Goal: Task Accomplishment & Management: Use online tool/utility

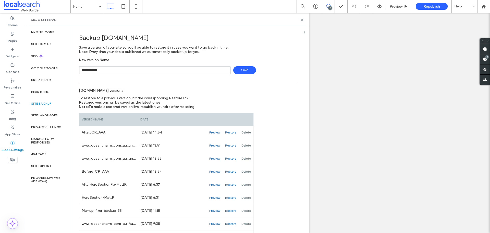
click at [242, 69] on span "Save" at bounding box center [244, 70] width 23 height 8
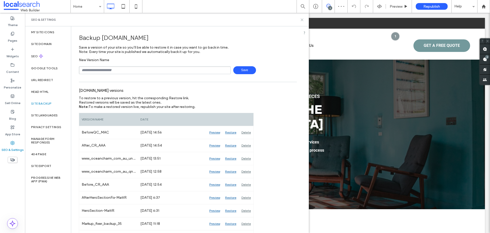
drag, startPoint x: 303, startPoint y: 18, endPoint x: 275, endPoint y: 5, distance: 31.1
click at [303, 18] on icon at bounding box center [302, 20] width 4 height 4
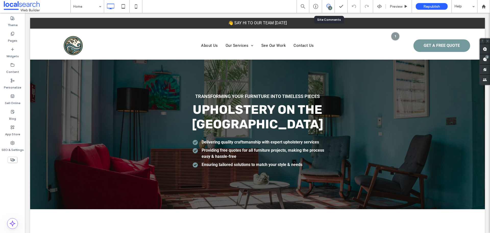
click at [331, 2] on div "2" at bounding box center [328, 6] width 13 height 13
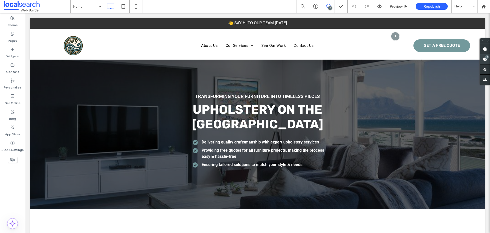
click at [486, 60] on use at bounding box center [485, 59] width 4 height 4
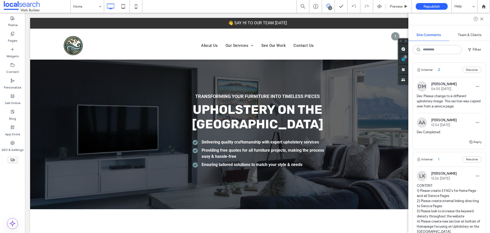
click at [448, 101] on span "Dev: Please change to a different upholstery image. This section was copied ove…" at bounding box center [449, 100] width 65 height 15
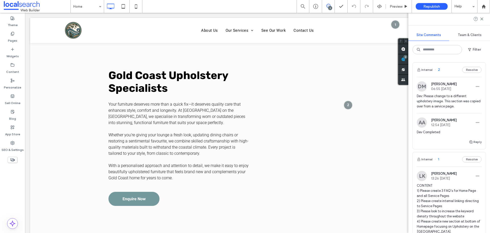
scroll to position [1105, 0]
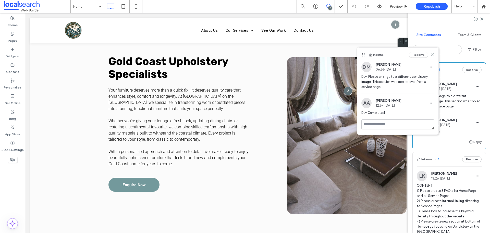
click at [432, 55] on icon at bounding box center [432, 55] width 4 height 4
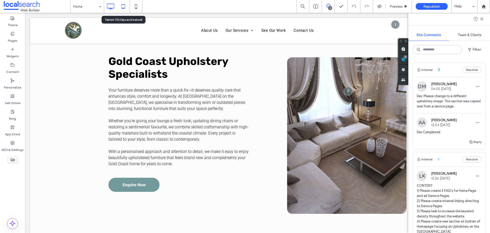
click at [126, 7] on icon at bounding box center [123, 6] width 10 height 10
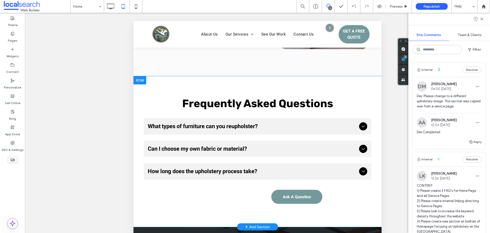
scroll to position [1430, 0]
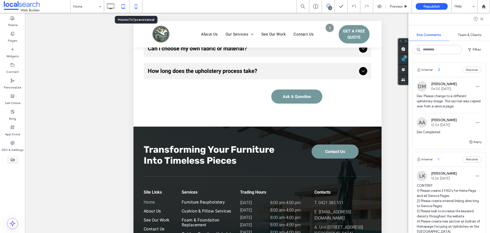
click at [134, 8] on icon at bounding box center [136, 6] width 10 height 10
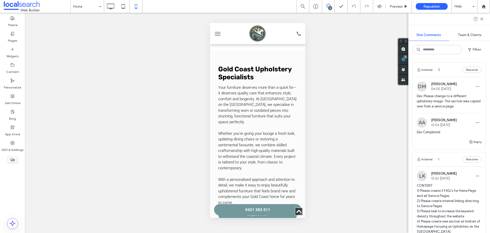
scroll to position [913, 0]
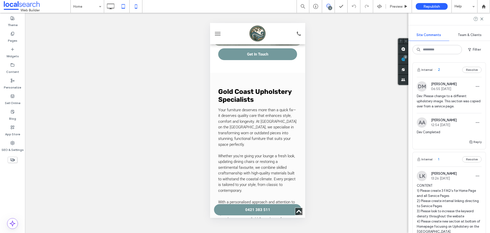
click at [123, 9] on icon at bounding box center [123, 6] width 10 height 10
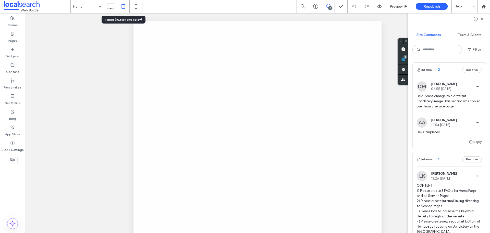
scroll to position [0, 0]
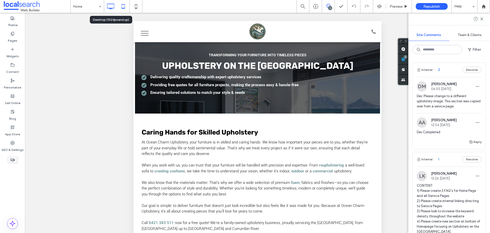
click at [112, 7] on icon at bounding box center [110, 6] width 10 height 10
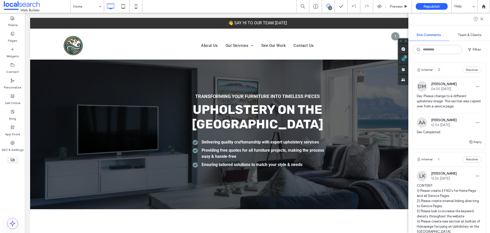
click at [13, 184] on div "Theme Pages Widgets Content Personalize Sell Online Blog App Store SEO & Settin…" at bounding box center [12, 123] width 25 height 220
click at [483, 19] on icon at bounding box center [482, 19] width 4 height 4
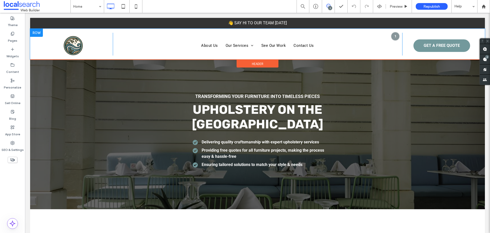
click at [172, 39] on div "About Us Our Services Furniture Reupholstery Cushion & Pillow Services Foam & F…" at bounding box center [258, 44] width 290 height 23
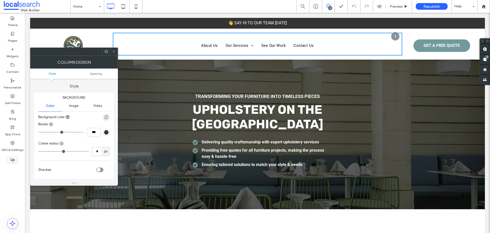
scroll to position [100, 0]
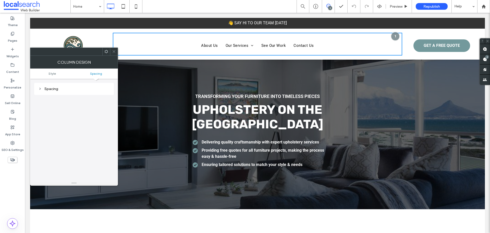
click at [113, 52] on icon at bounding box center [114, 52] width 4 height 4
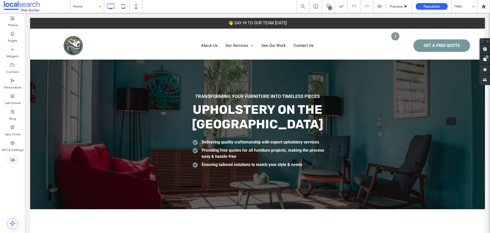
click at [20, 197] on div "Theme Pages Widgets Content Personalize Sell Online Blog App Store SEO & Settin…" at bounding box center [12, 123] width 25 height 220
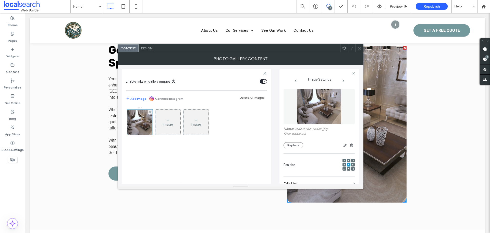
scroll to position [149, 0]
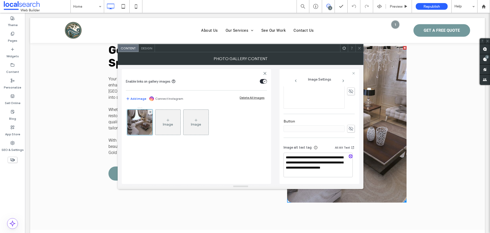
click at [358, 48] on icon at bounding box center [360, 48] width 4 height 4
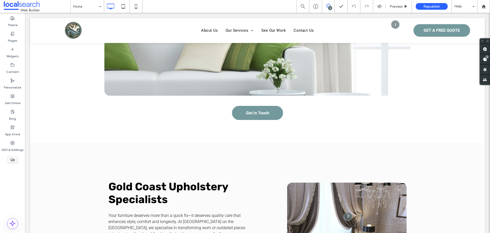
scroll to position [838, 0]
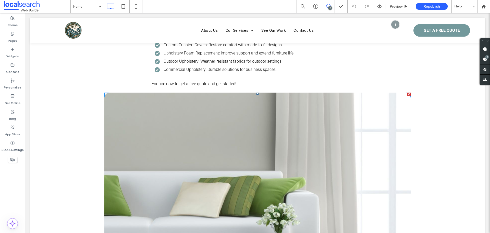
click at [254, 132] on link at bounding box center [257, 165] width 325 height 154
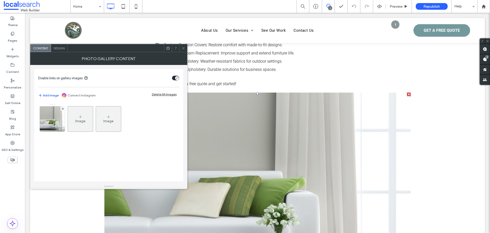
click at [254, 132] on link at bounding box center [257, 165] width 325 height 154
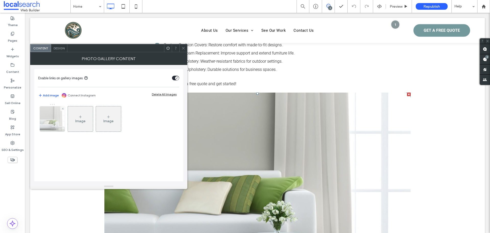
click at [51, 121] on div at bounding box center [52, 118] width 25 height 25
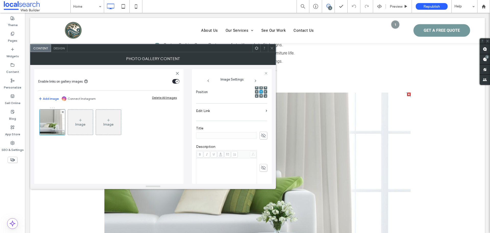
scroll to position [144, 0]
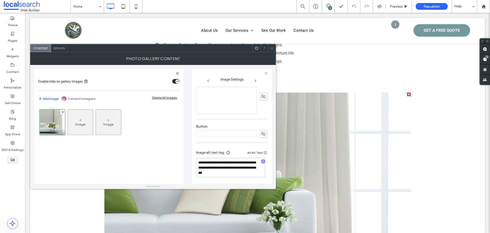
click at [271, 49] on icon at bounding box center [272, 48] width 4 height 4
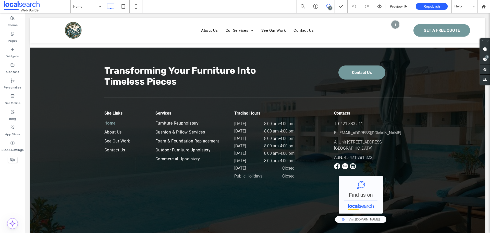
scroll to position [1484, 0]
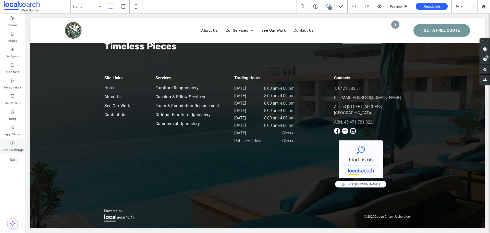
click at [16, 148] on label "SEO & Settings" at bounding box center [13, 148] width 22 height 7
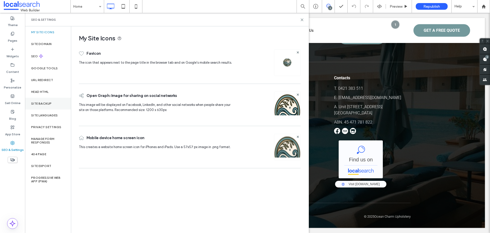
click at [45, 98] on div "Site Backup" at bounding box center [48, 104] width 46 height 12
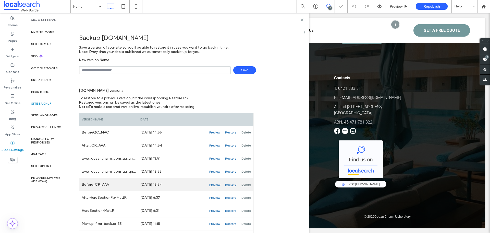
click at [211, 185] on div "Preview" at bounding box center [215, 184] width 16 height 13
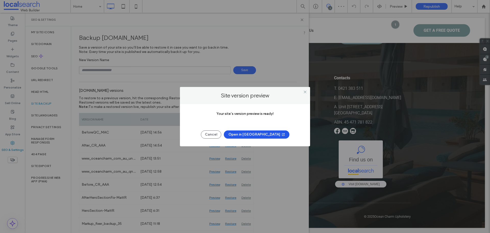
click at [256, 134] on button "Open in [GEOGRAPHIC_DATA]" at bounding box center [257, 134] width 66 height 8
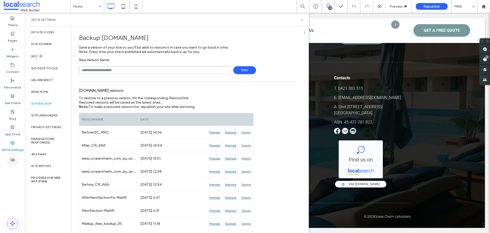
click at [301, 20] on icon at bounding box center [302, 20] width 4 height 4
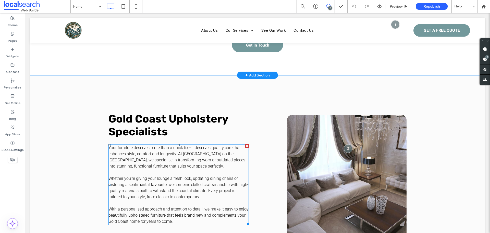
scroll to position [1024, 0]
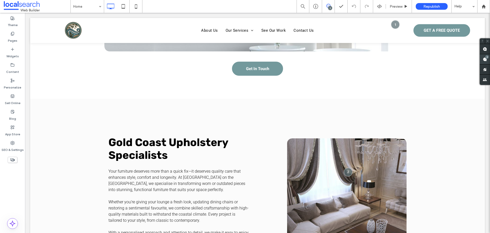
click at [487, 60] on span at bounding box center [485, 59] width 10 height 10
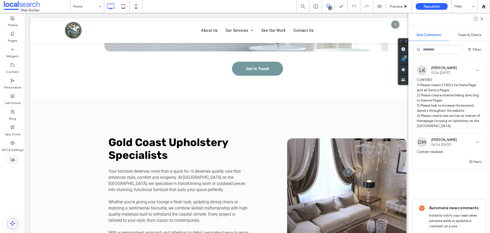
scroll to position [77, 0]
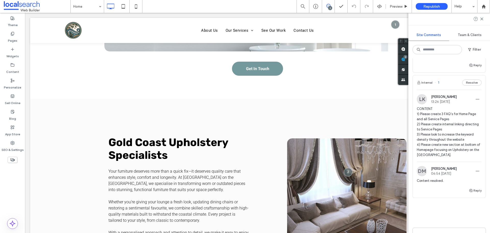
click at [447, 122] on span "CONTENT 1) Please create 3 FAQ's for Home Page and all Service Pages 2) Please …" at bounding box center [449, 131] width 65 height 51
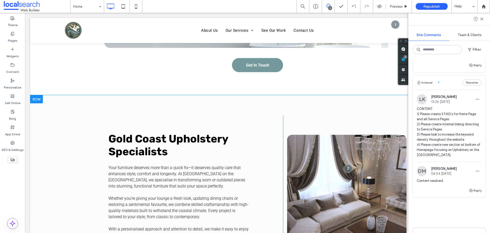
scroll to position [1126, 0]
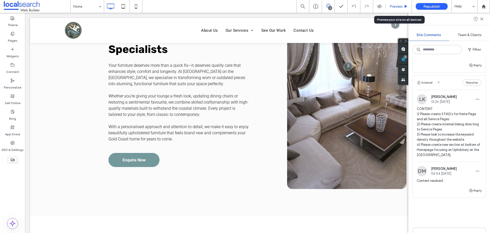
click at [395, 6] on span "Preview" at bounding box center [396, 6] width 13 height 4
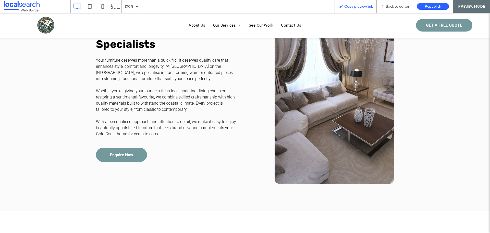
click at [359, 5] on span "Copy preview link" at bounding box center [358, 6] width 28 height 4
click at [392, 8] on span "Back to editor" at bounding box center [397, 6] width 23 height 4
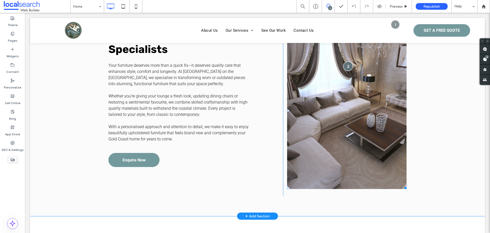
click at [344, 66] on div at bounding box center [348, 65] width 9 height 9
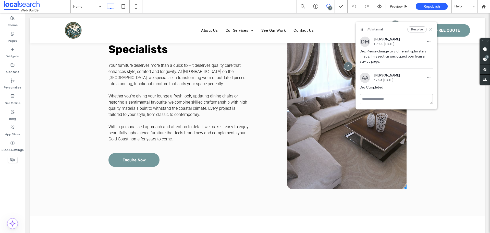
click at [431, 30] on icon at bounding box center [431, 29] width 4 height 4
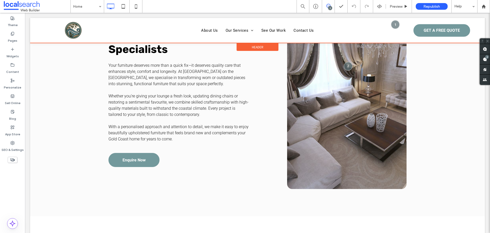
click at [391, 25] on div at bounding box center [257, 30] width 455 height 25
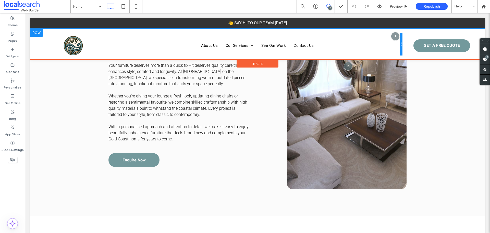
click at [391, 36] on div at bounding box center [395, 36] width 9 height 9
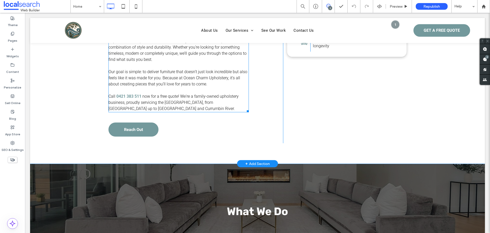
scroll to position [306, 0]
